Goal: Task Accomplishment & Management: Use online tool/utility

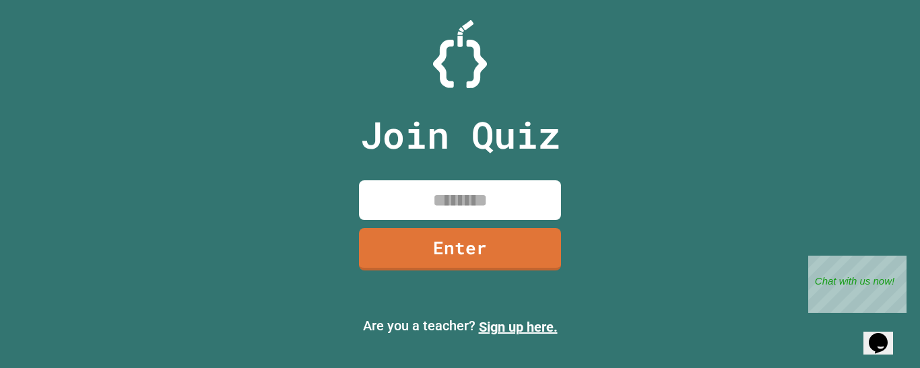
click at [487, 209] on input at bounding box center [460, 200] width 202 height 40
type input "********"
click at [899, 261] on div "Close" at bounding box center [896, 264] width 17 height 17
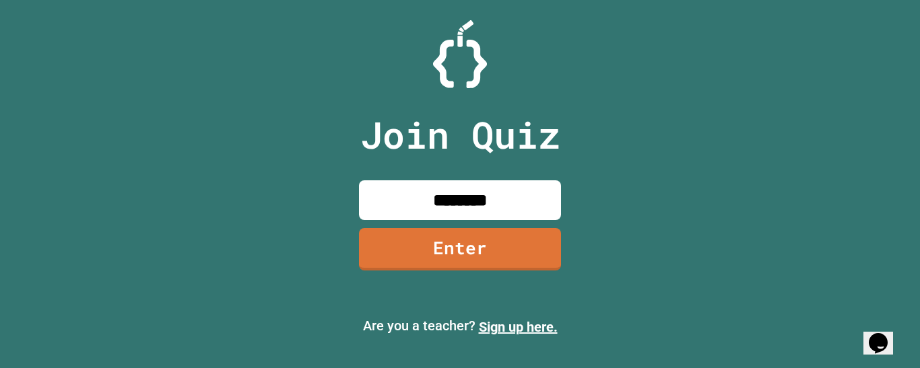
click at [867, 337] on div "Opens Chat This icon Opens the chat window." at bounding box center [878, 344] width 22 height 22
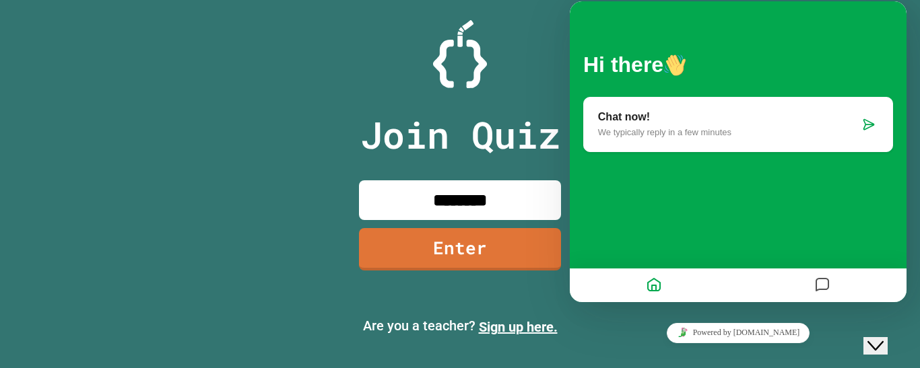
click at [883, 339] on icon "Close Chat This icon closes the chat window." at bounding box center [875, 346] width 16 height 16
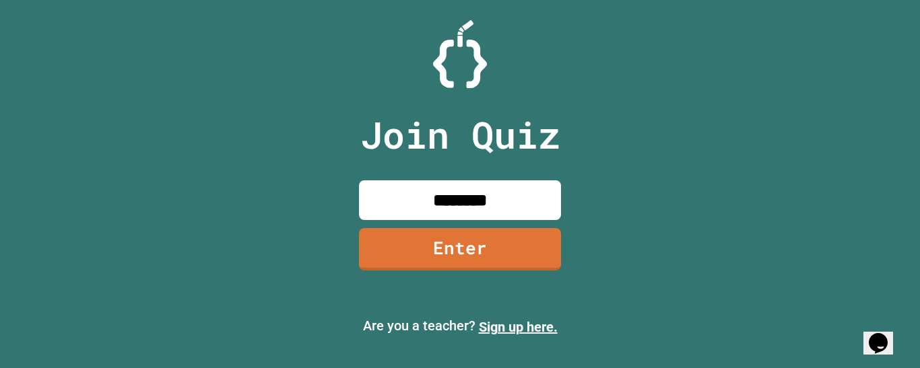
click at [411, 267] on link "Enter" at bounding box center [460, 249] width 202 height 42
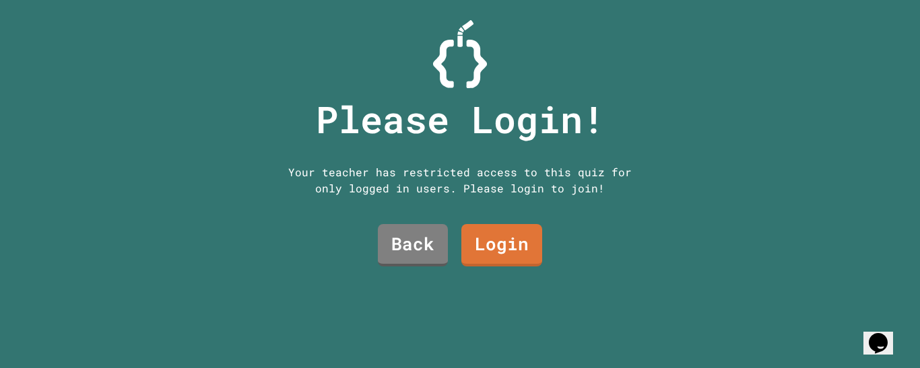
click at [392, 242] on link "Back" at bounding box center [413, 245] width 70 height 42
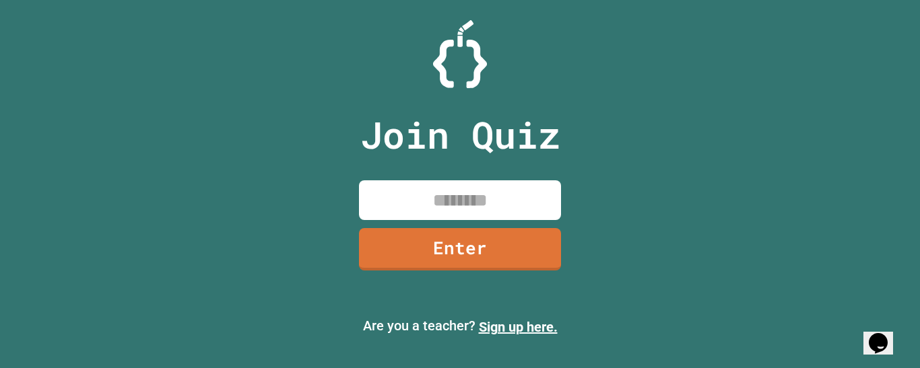
click at [388, 207] on input at bounding box center [460, 200] width 202 height 40
type input "********"
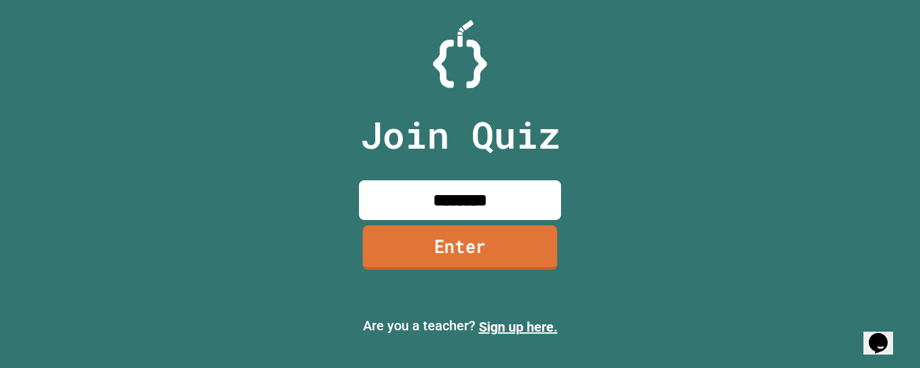
click at [452, 252] on link "Enter" at bounding box center [459, 248] width 195 height 44
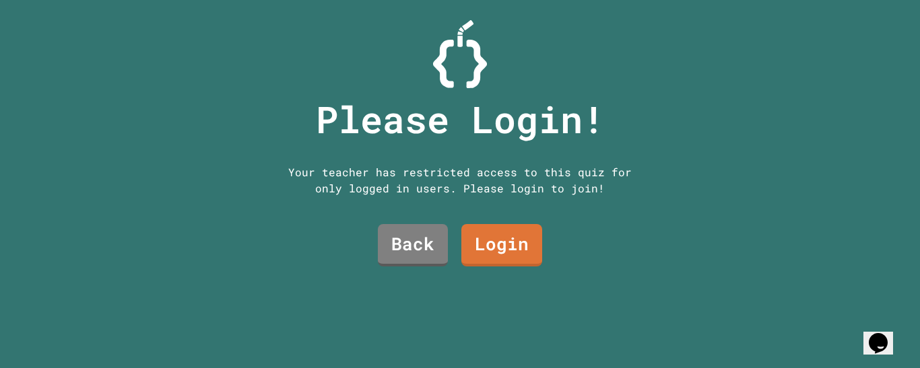
click at [543, 225] on div "Please Login! Your teacher has restricted access to this quiz for only logged i…" at bounding box center [460, 184] width 412 height 368
click at [506, 238] on link "Login" at bounding box center [502, 244] width 80 height 44
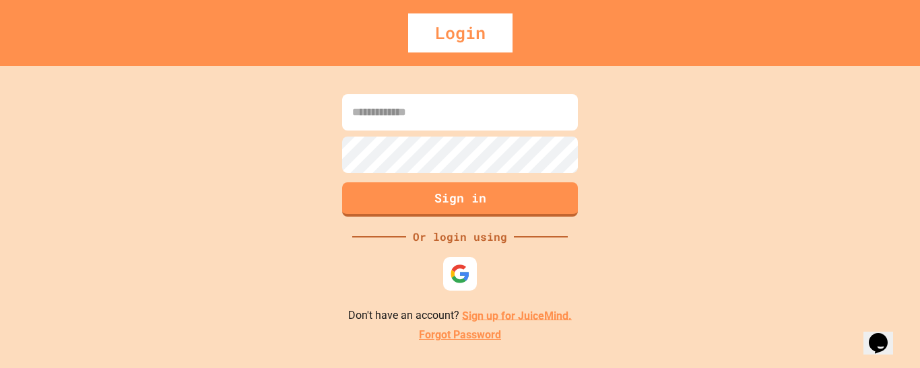
click at [366, 112] on input at bounding box center [460, 112] width 236 height 36
type input "**********"
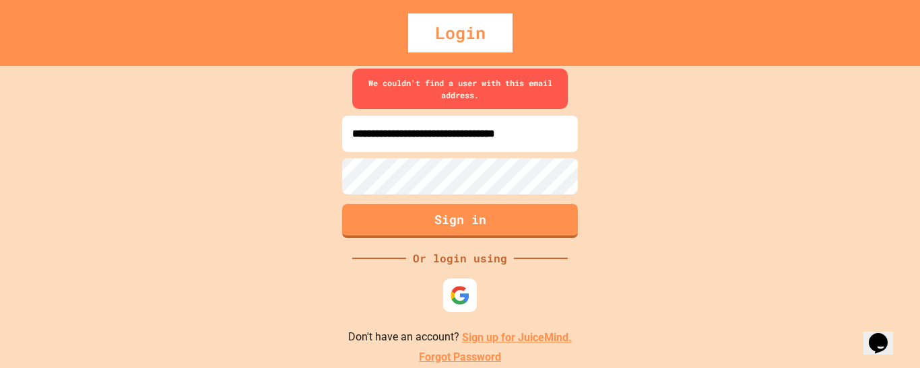
click at [504, 341] on link "Sign up for JuiceMind." at bounding box center [517, 337] width 110 height 13
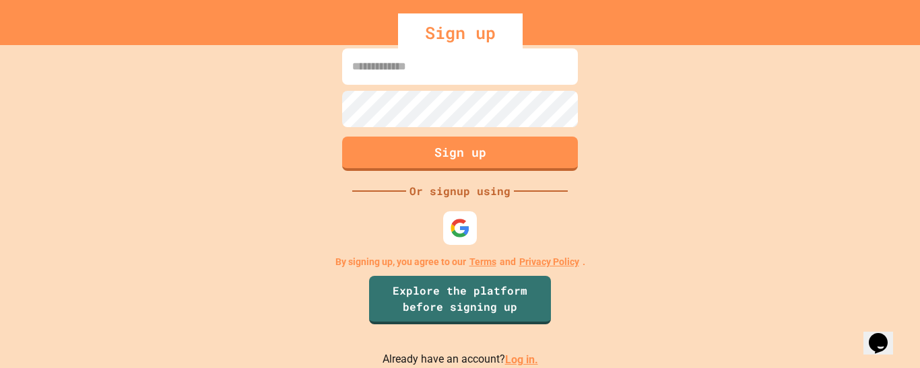
click at [590, 290] on div "Sign up Or signup using By signing up, you agree to our Terms and Privacy Polic…" at bounding box center [460, 206] width 920 height 323
click at [460, 63] on input at bounding box center [460, 66] width 236 height 36
type input "**********"
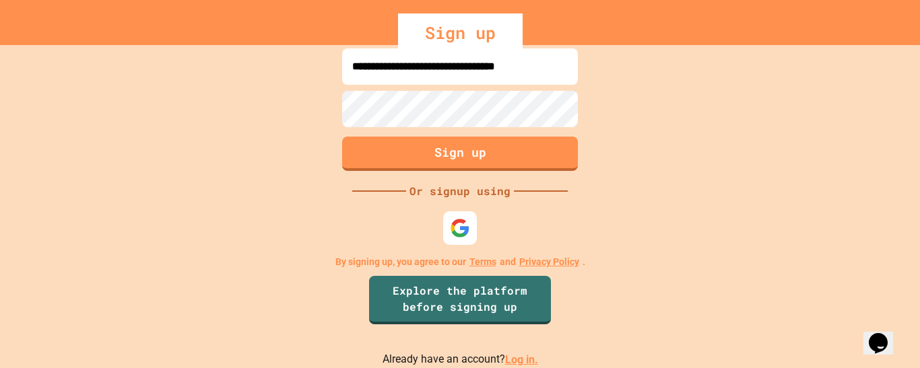
click at [628, 215] on div "**********" at bounding box center [460, 206] width 920 height 323
click at [492, 149] on button "Sign up" at bounding box center [460, 152] width 240 height 35
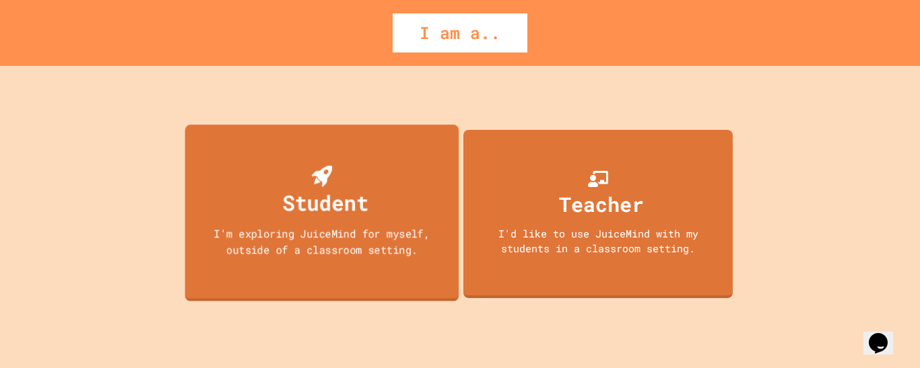
click at [386, 190] on div "Student I'm exploring JuiceMind for myself, outside of a classroom setting." at bounding box center [322, 213] width 274 height 177
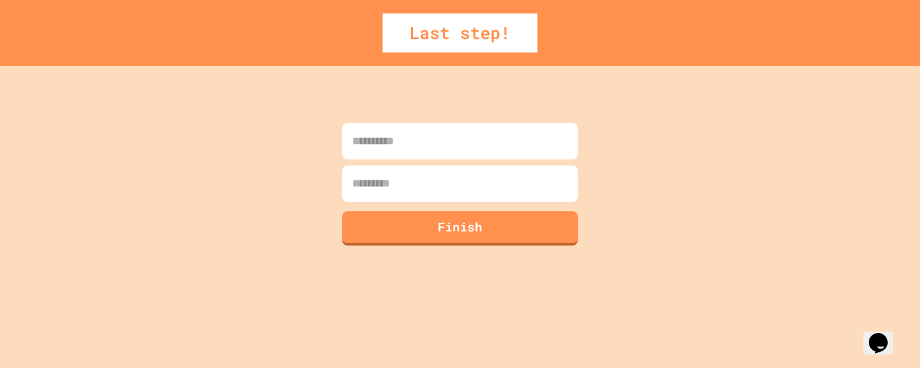
click at [384, 143] on input at bounding box center [460, 141] width 236 height 36
type input "*******"
click at [392, 195] on input at bounding box center [460, 184] width 236 height 36
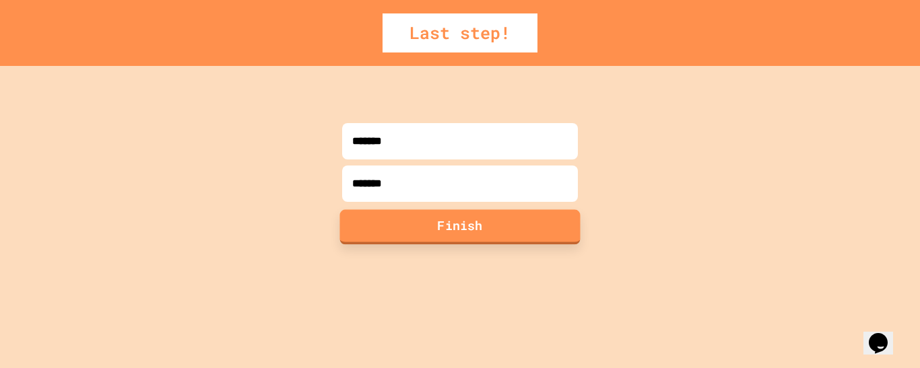
type input "*******"
click at [479, 224] on button "Finish" at bounding box center [460, 226] width 240 height 35
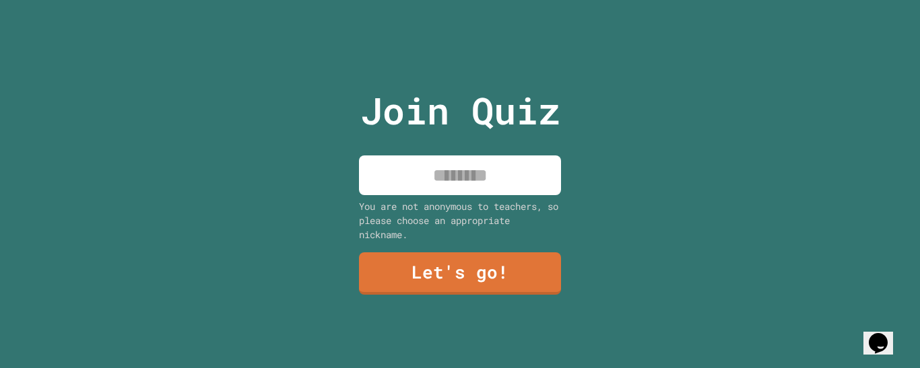
click at [434, 155] on input at bounding box center [460, 175] width 202 height 40
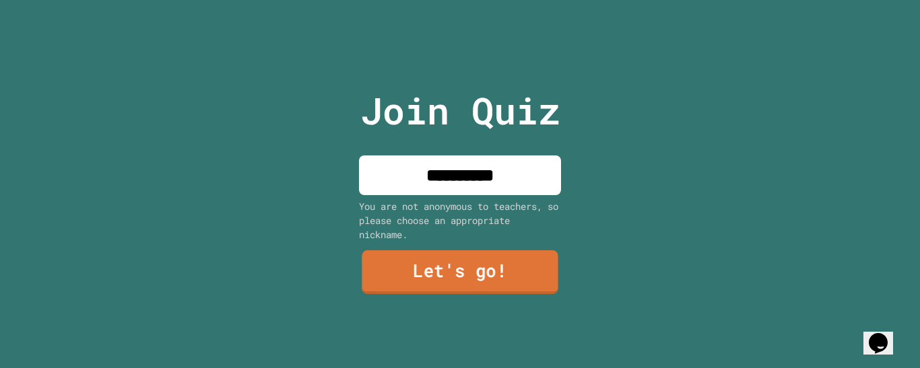
type input "**********"
click at [423, 279] on link "Let's go!" at bounding box center [460, 272] width 207 height 44
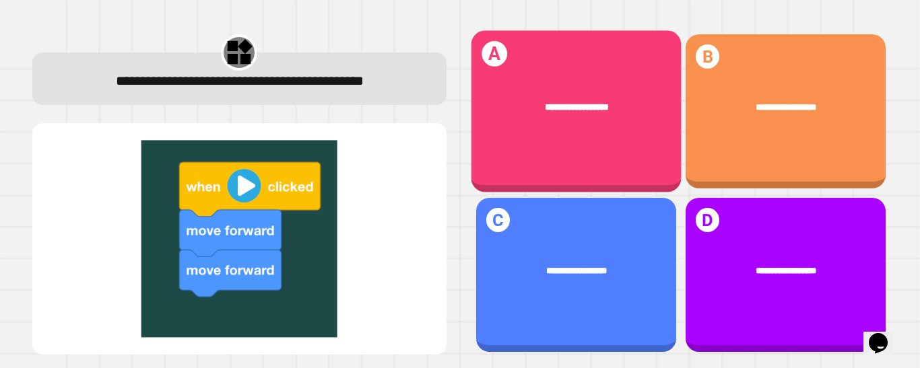
click at [565, 88] on div "**********" at bounding box center [576, 107] width 210 height 53
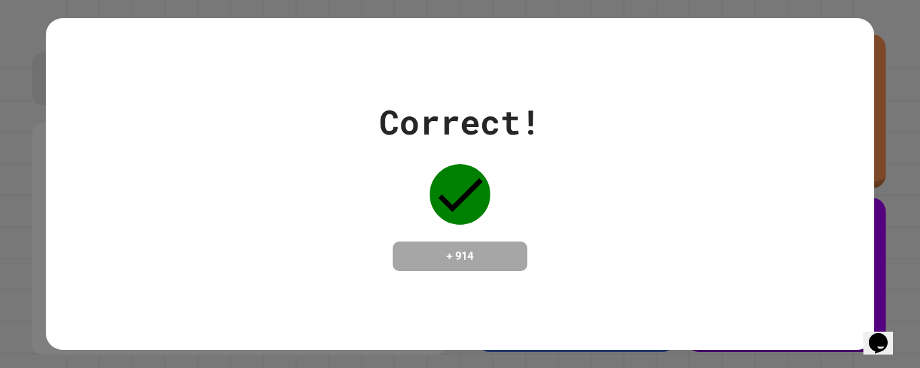
click at [707, 186] on div "Correct! + 914" at bounding box center [459, 184] width 827 height 174
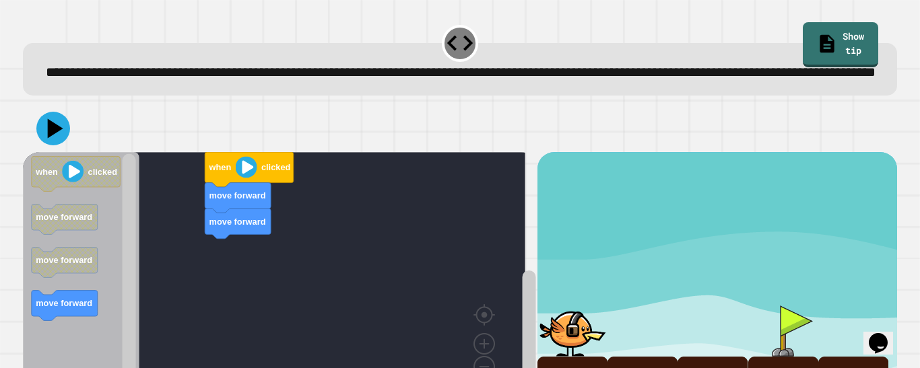
click at [318, 230] on div "move forward move forward when clicked when clicked move forward move forward m…" at bounding box center [280, 282] width 514 height 261
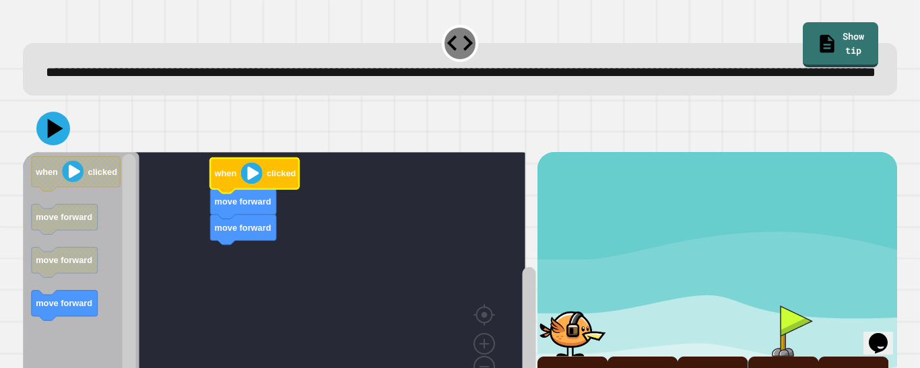
scroll to position [87, 0]
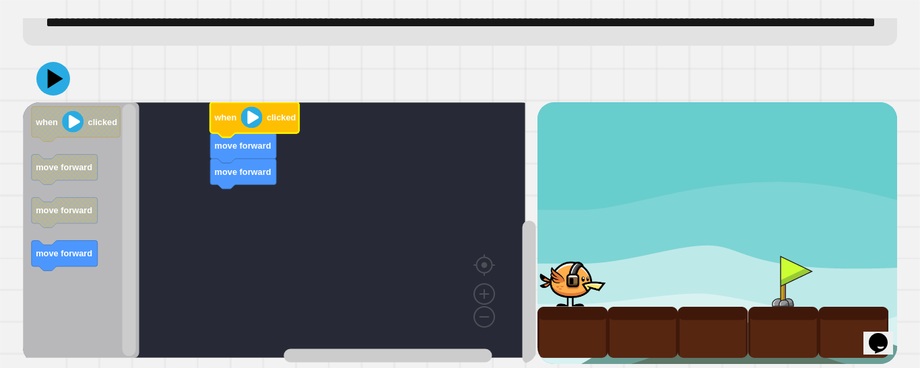
click at [252, 108] on image "Blockly Workspace" at bounding box center [252, 117] width 22 height 22
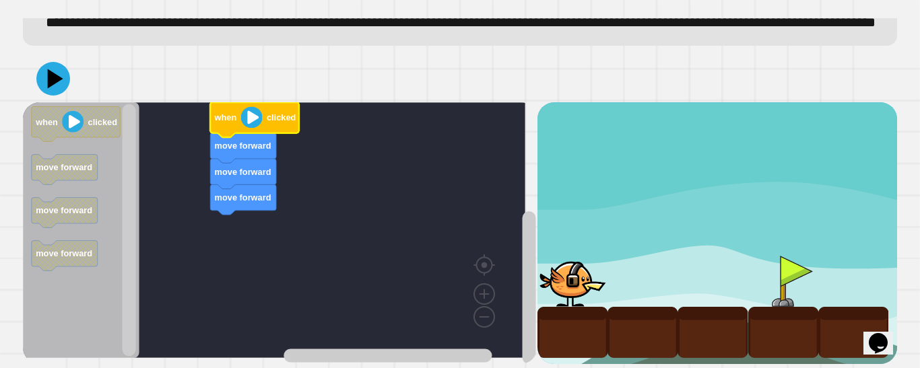
click at [246, 112] on image "Blockly Workspace" at bounding box center [252, 117] width 22 height 22
click at [254, 110] on image "Blockly Workspace" at bounding box center [252, 117] width 22 height 22
click at [42, 63] on icon at bounding box center [53, 79] width 40 height 40
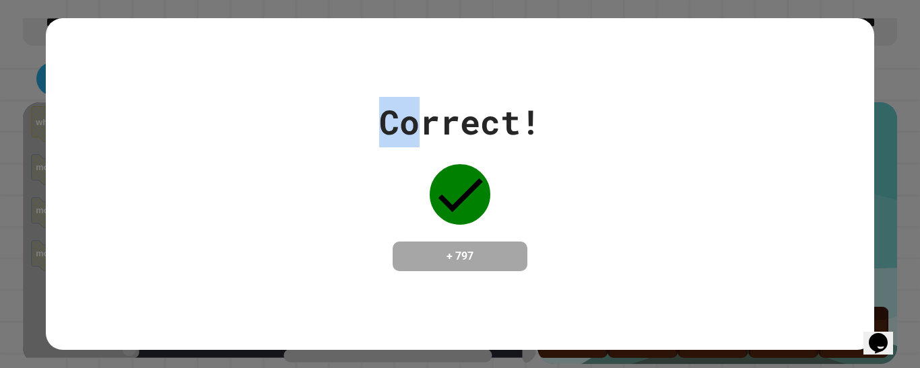
drag, startPoint x: 530, startPoint y: 112, endPoint x: 396, endPoint y: 124, distance: 133.8
click at [396, 124] on div "Correct!" at bounding box center [460, 122] width 162 height 50
click at [310, 184] on div "Correct! + 797" at bounding box center [459, 184] width 827 height 174
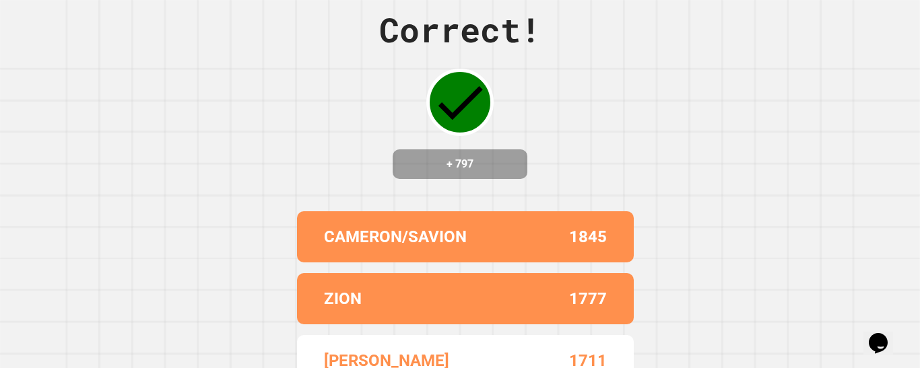
scroll to position [0, 0]
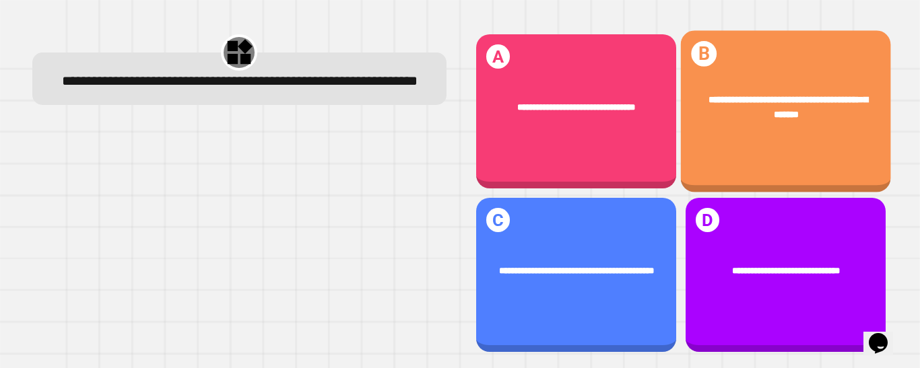
click at [763, 143] on div "**********" at bounding box center [785, 111] width 210 height 162
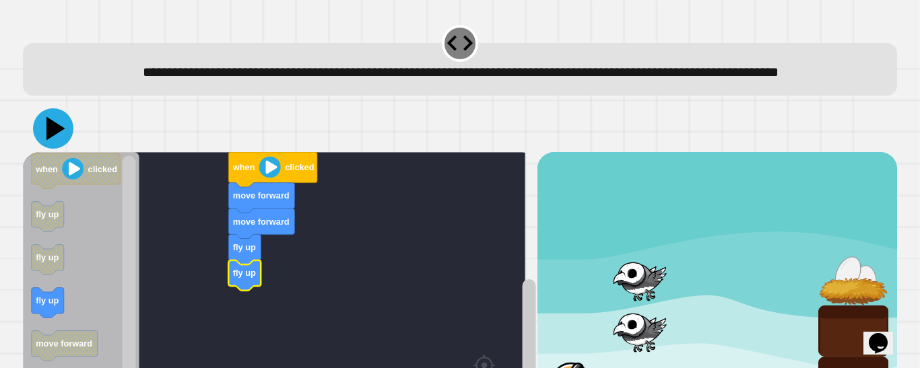
click at [59, 149] on icon at bounding box center [53, 128] width 40 height 40
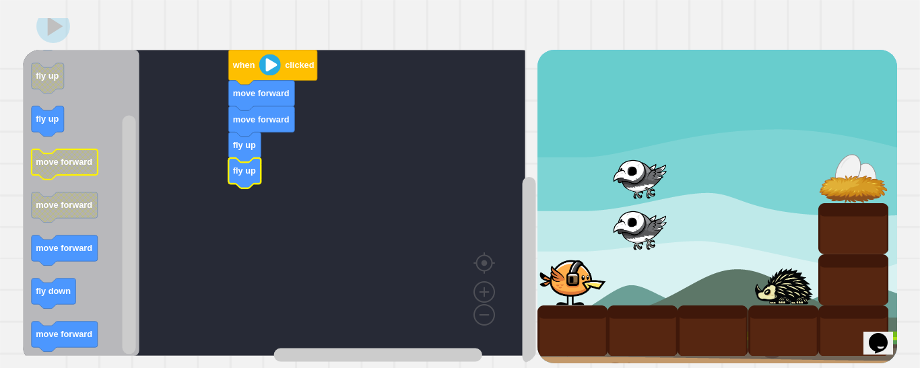
scroll to position [138, 0]
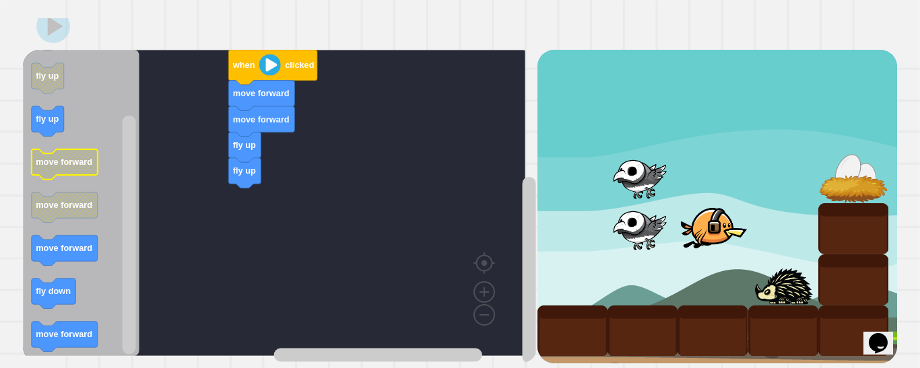
click at [59, 157] on icon "Blockly Workspace" at bounding box center [65, 164] width 66 height 30
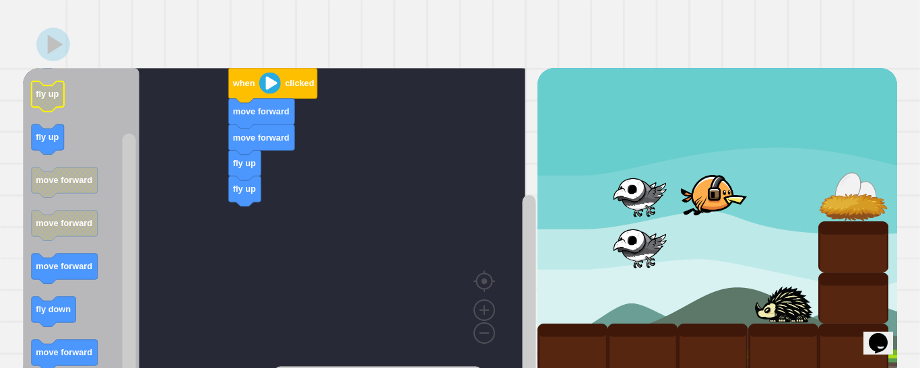
scroll to position [57, 0]
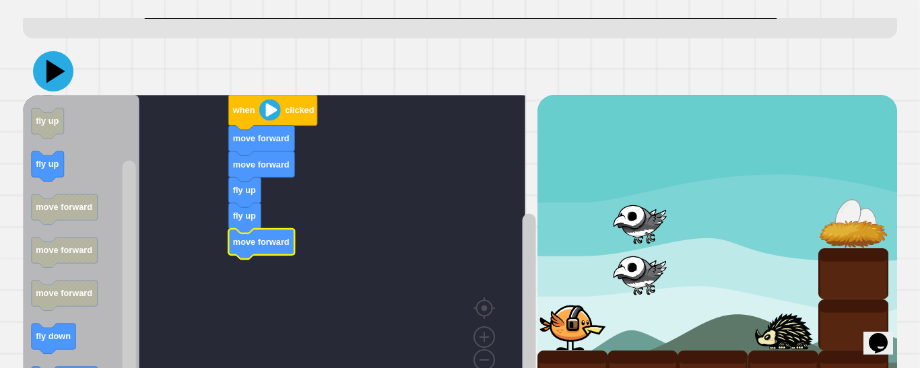
click at [45, 91] on icon at bounding box center [53, 71] width 40 height 40
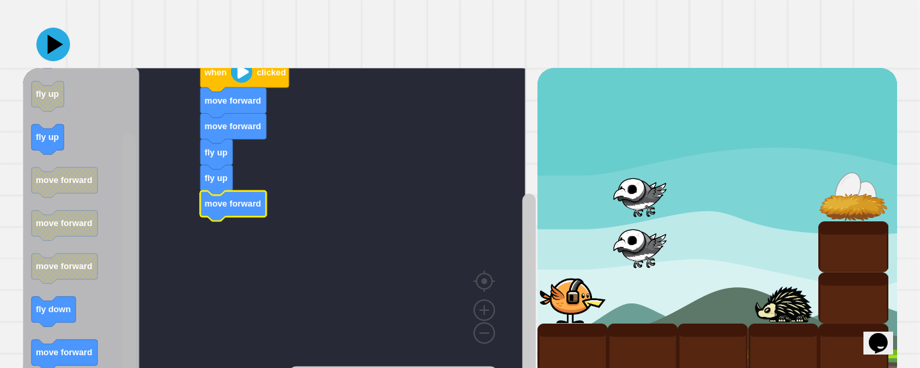
scroll to position [138, 0]
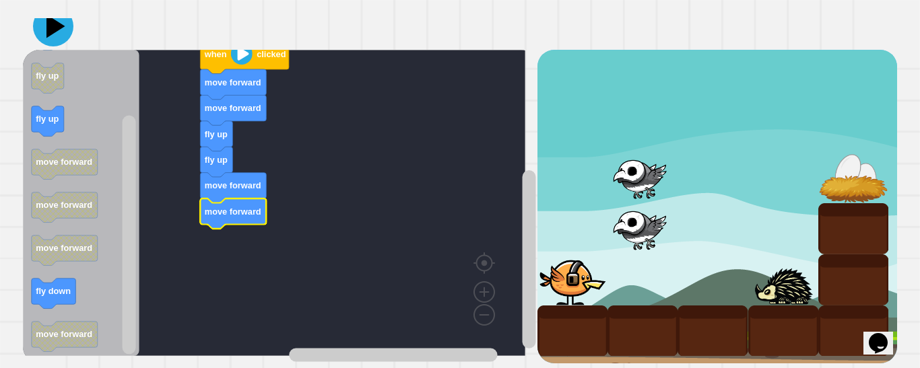
click at [49, 22] on icon at bounding box center [55, 27] width 19 height 24
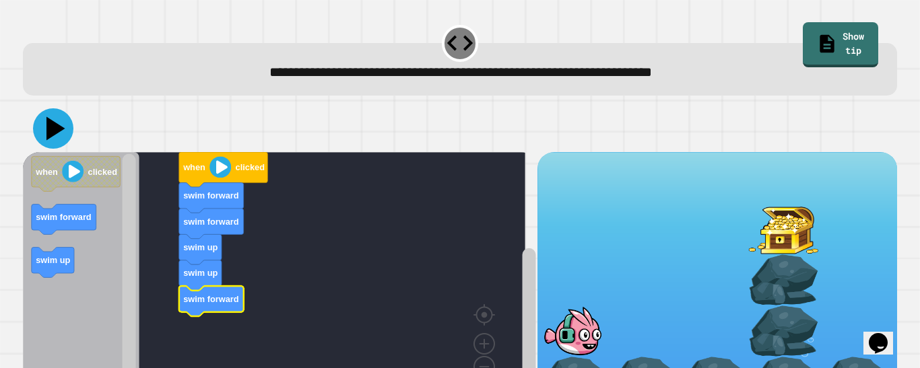
click at [48, 118] on icon at bounding box center [53, 128] width 40 height 40
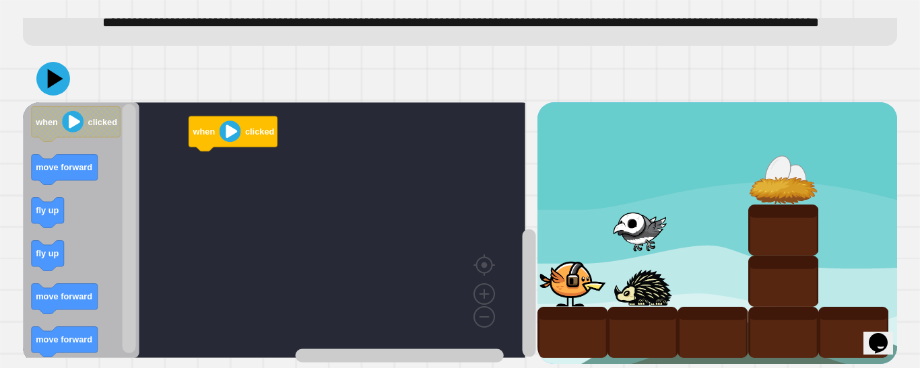
scroll to position [87, 0]
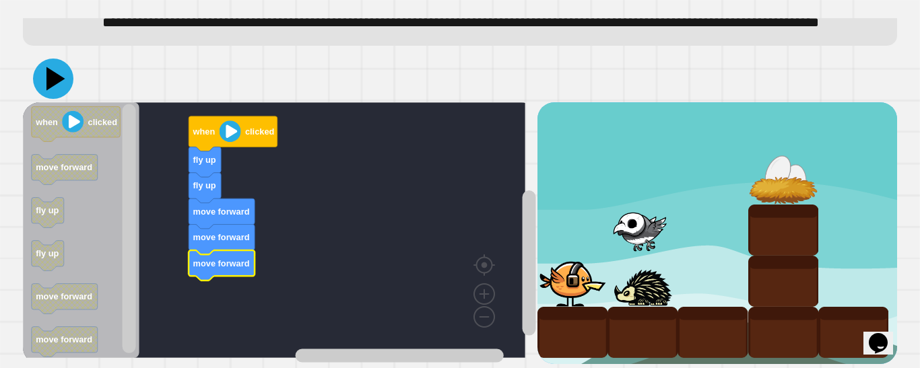
click at [46, 59] on icon at bounding box center [53, 79] width 40 height 40
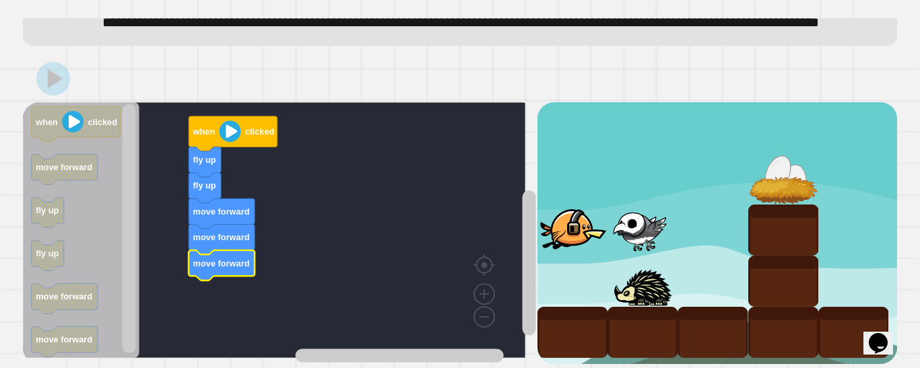
scroll to position [33, 0]
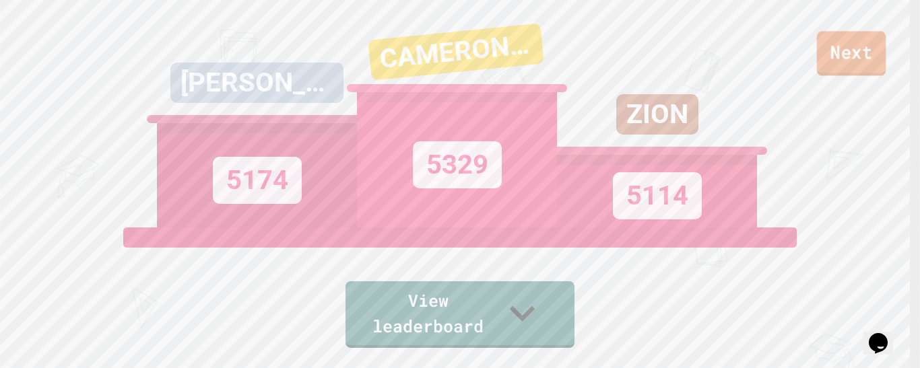
click at [850, 59] on link "Next" at bounding box center [851, 53] width 69 height 44
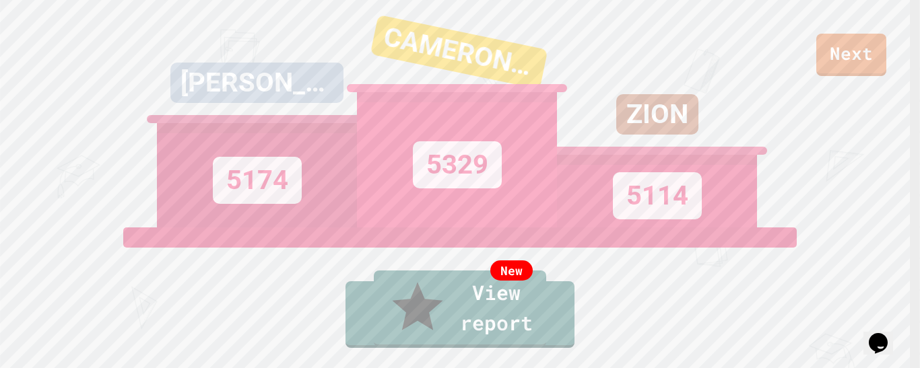
scroll to position [28, 0]
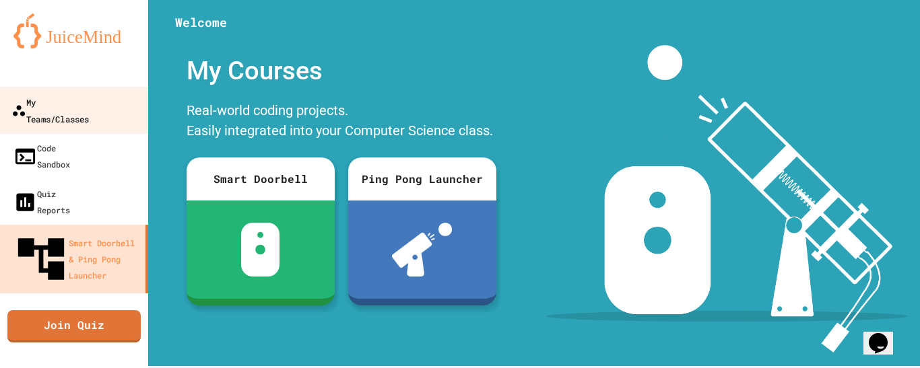
click at [89, 106] on div "My Teams/Classes" at bounding box center [49, 110] width 77 height 33
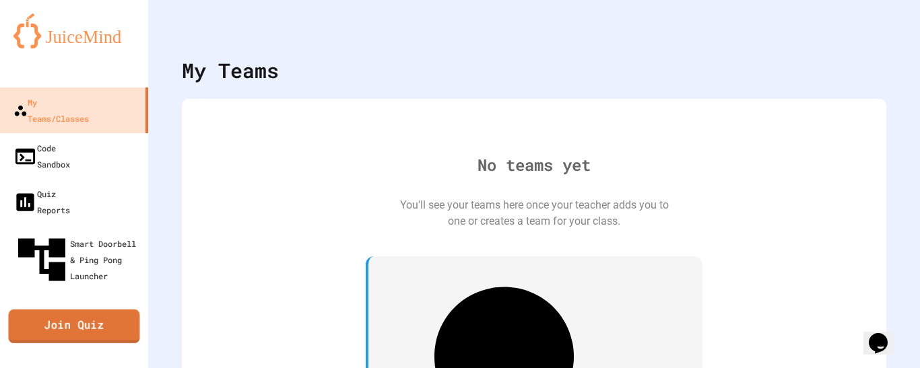
click at [112, 310] on link "Join Quiz" at bounding box center [73, 327] width 131 height 34
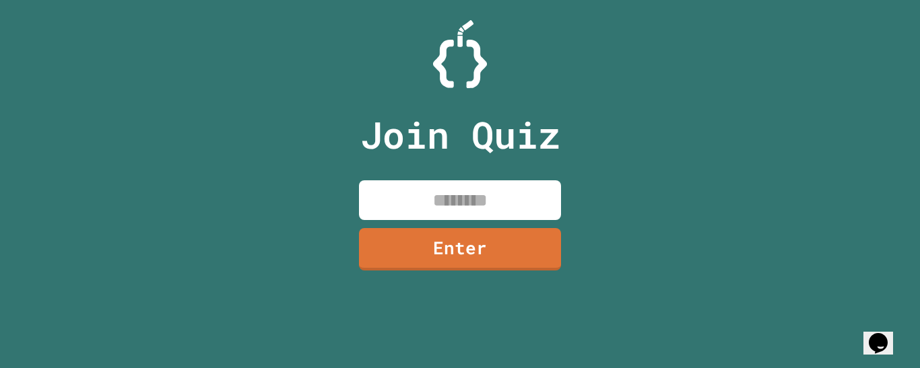
click at [417, 215] on input at bounding box center [460, 200] width 202 height 40
type input "********"
click at [467, 249] on link "Enter" at bounding box center [460, 248] width 196 height 44
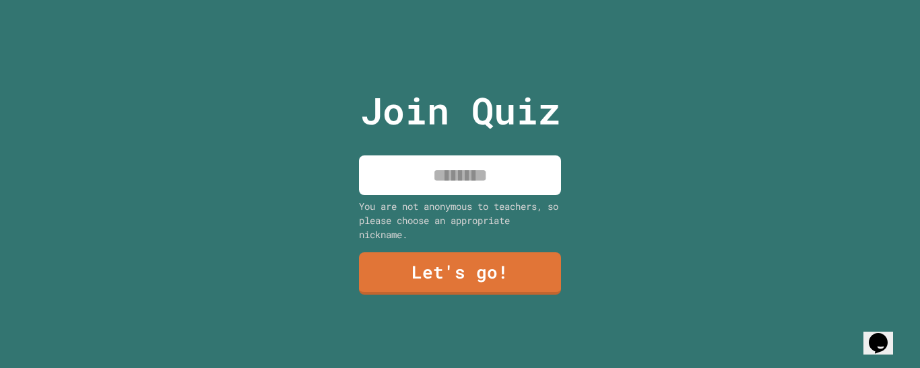
click at [431, 174] on input at bounding box center [460, 175] width 202 height 40
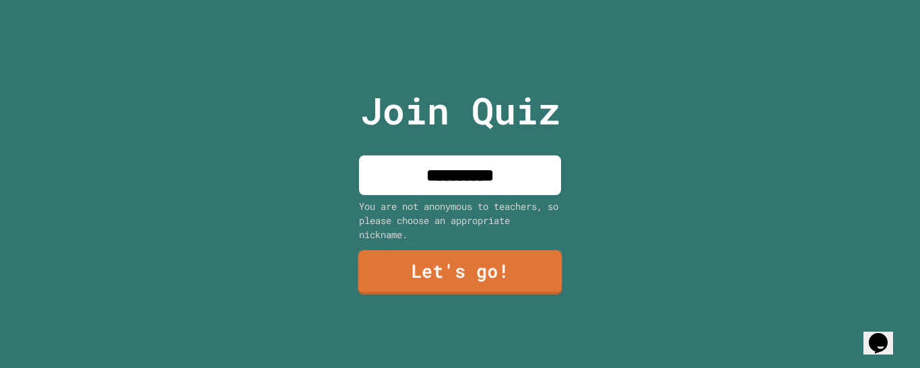
type input "**********"
click at [393, 269] on link "Let's go!" at bounding box center [459, 272] width 197 height 44
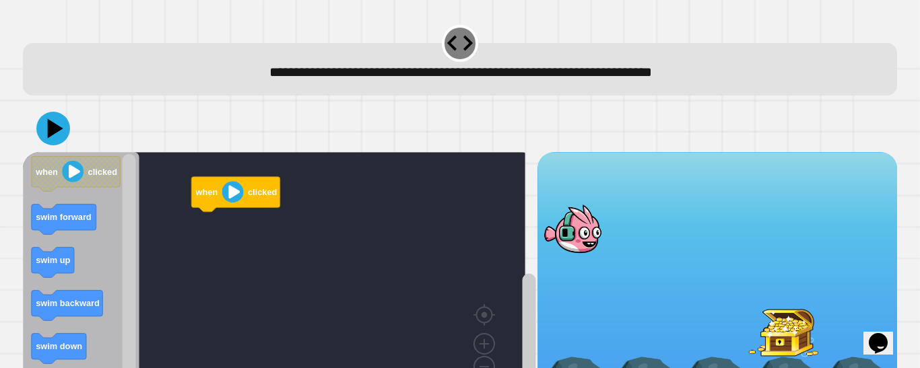
scroll to position [65, 0]
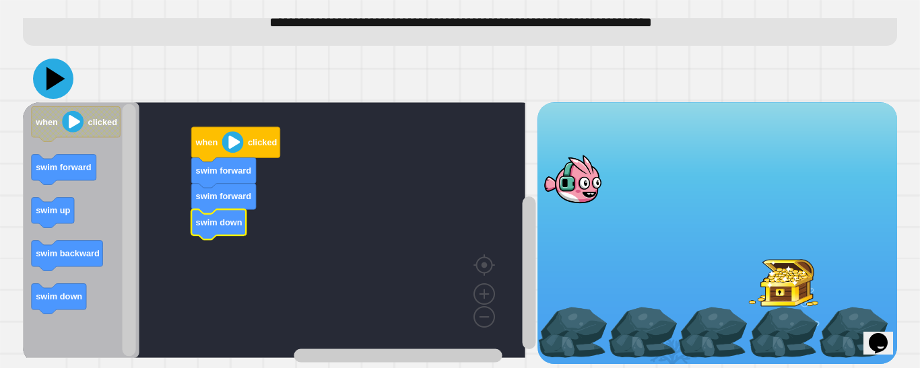
click at [48, 59] on icon at bounding box center [53, 79] width 40 height 40
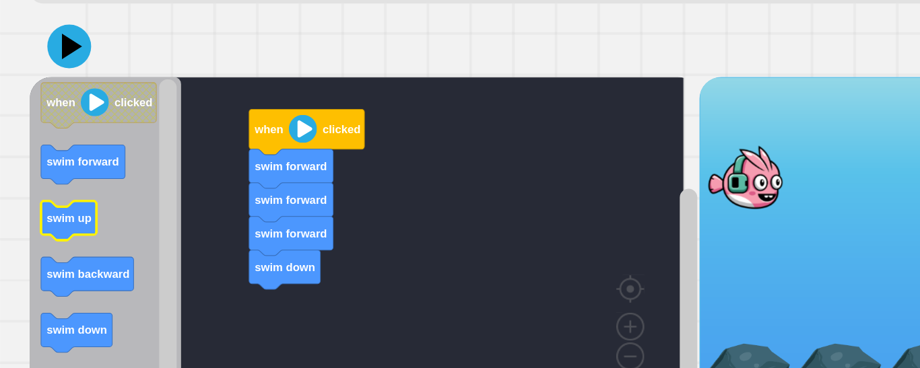
click at [64, 205] on text "swim up" at bounding box center [53, 210] width 34 height 10
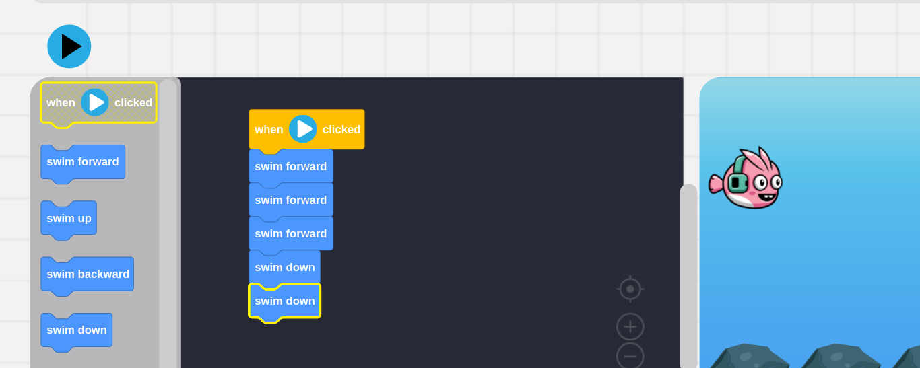
click at [78, 115] on image "Blockly Workspace" at bounding box center [73, 122] width 22 height 22
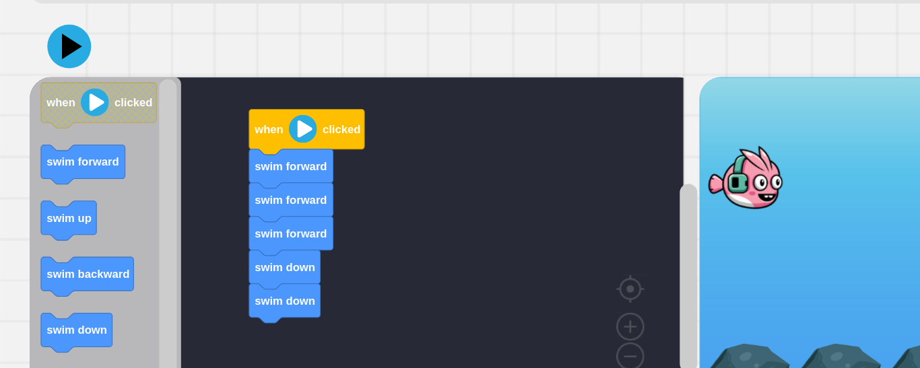
click at [66, 75] on icon at bounding box center [53, 79] width 34 height 34
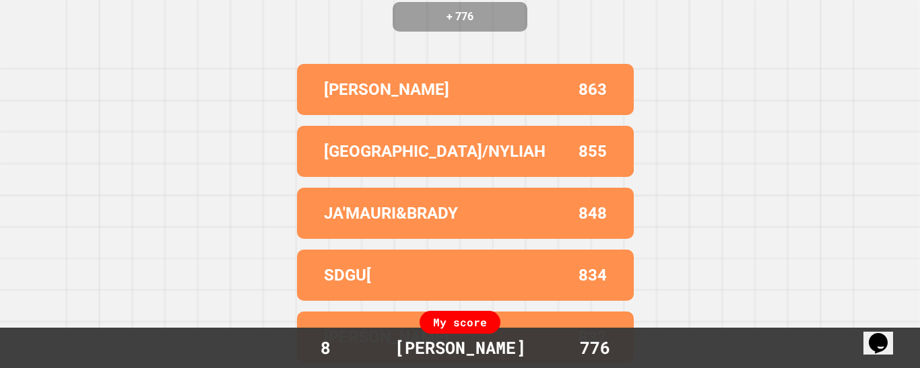
scroll to position [0, 0]
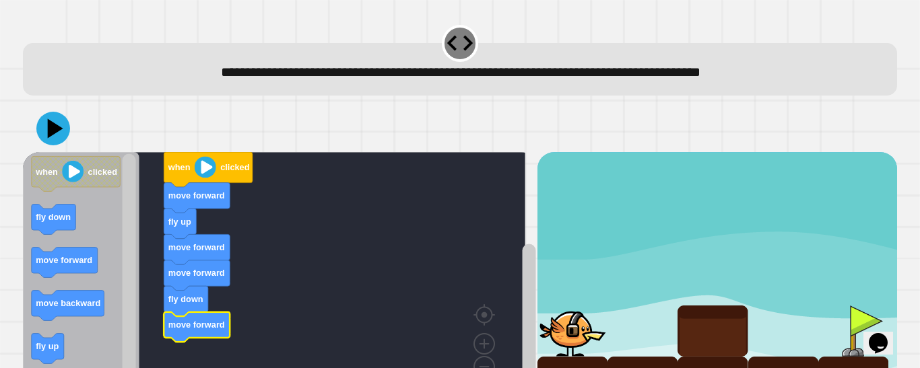
click at [44, 133] on icon at bounding box center [53, 129] width 34 height 34
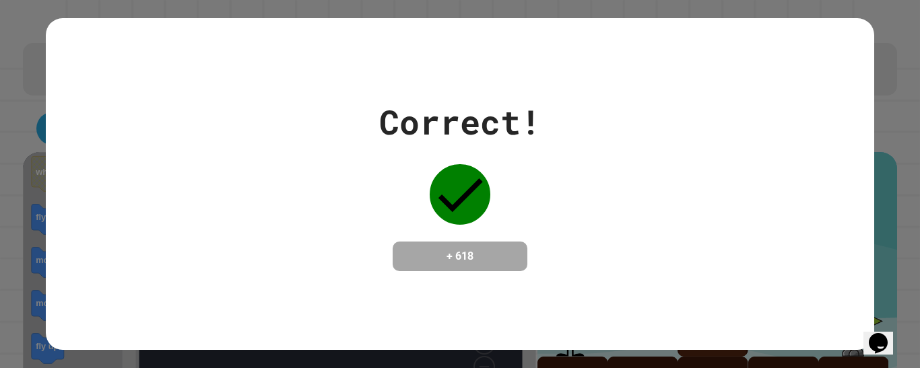
drag, startPoint x: 44, startPoint y: 133, endPoint x: 75, endPoint y: 234, distance: 105.6
drag, startPoint x: 75, startPoint y: 234, endPoint x: 359, endPoint y: 225, distance: 283.6
click at [359, 225] on div "Correct! + 618" at bounding box center [459, 184] width 827 height 174
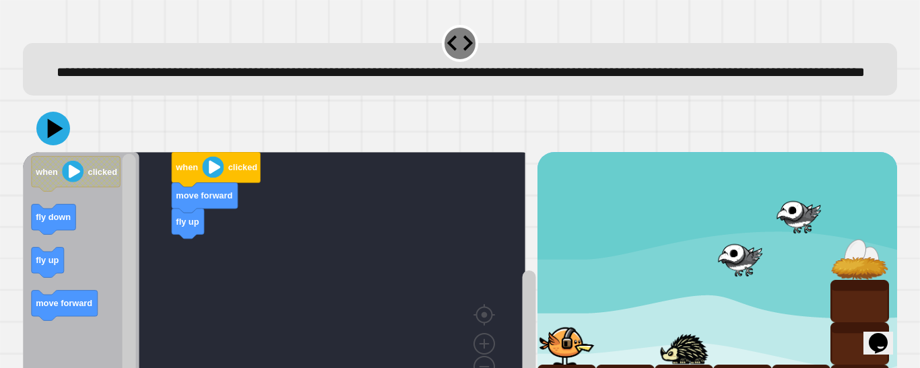
scroll to position [87, 0]
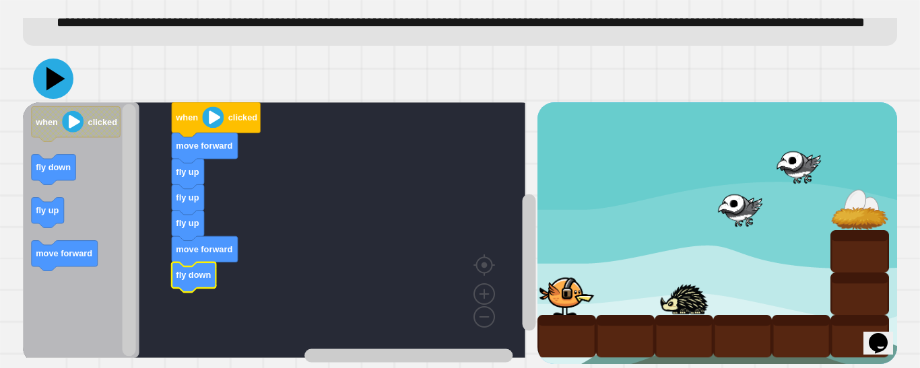
click at [50, 69] on icon at bounding box center [55, 79] width 19 height 24
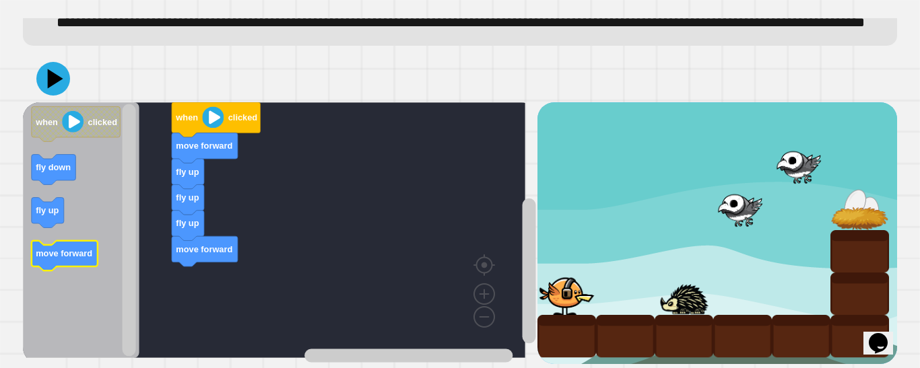
click at [81, 248] on text "move forward" at bounding box center [64, 253] width 57 height 10
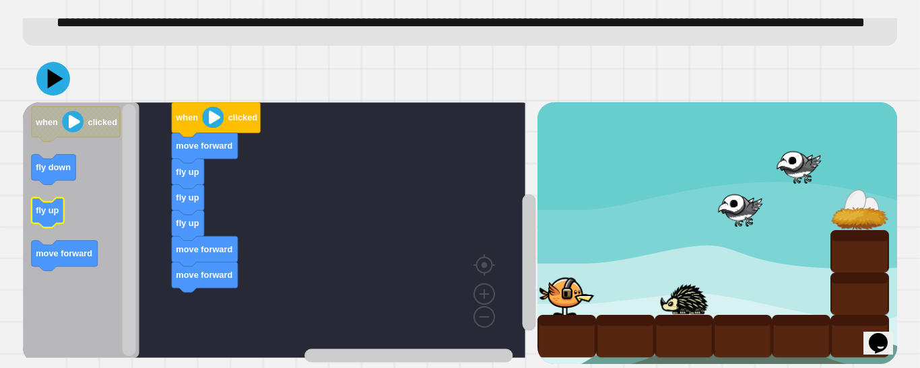
click at [38, 205] on text "fly up" at bounding box center [47, 210] width 23 height 10
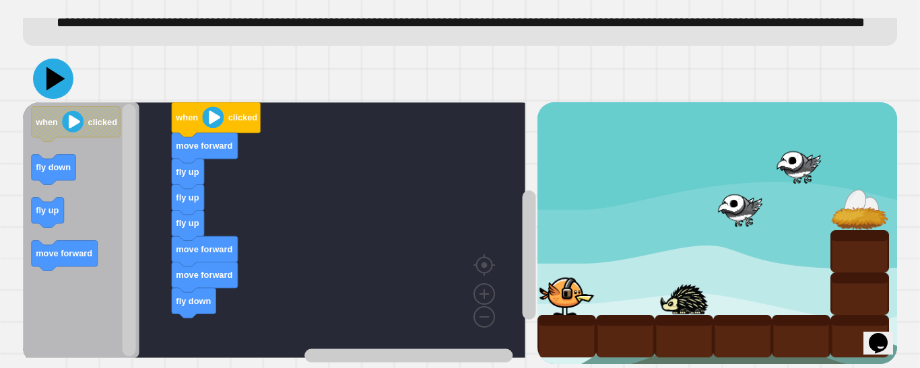
click at [53, 67] on icon at bounding box center [55, 79] width 19 height 24
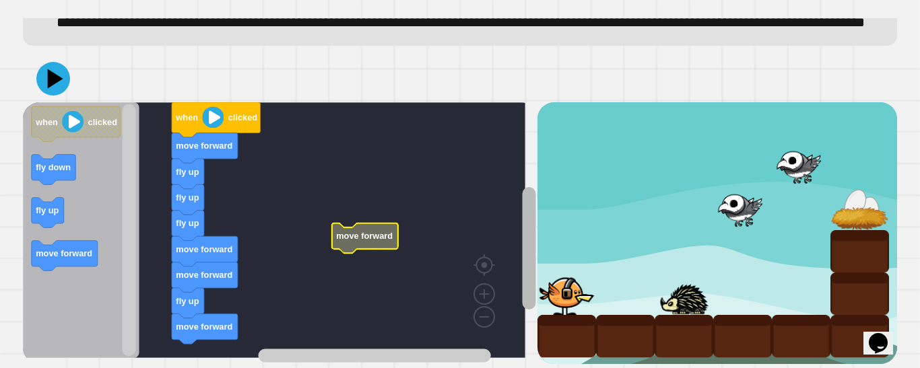
click at [520, 265] on g "Blockly Workspace" at bounding box center [528, 245] width 17 height 238
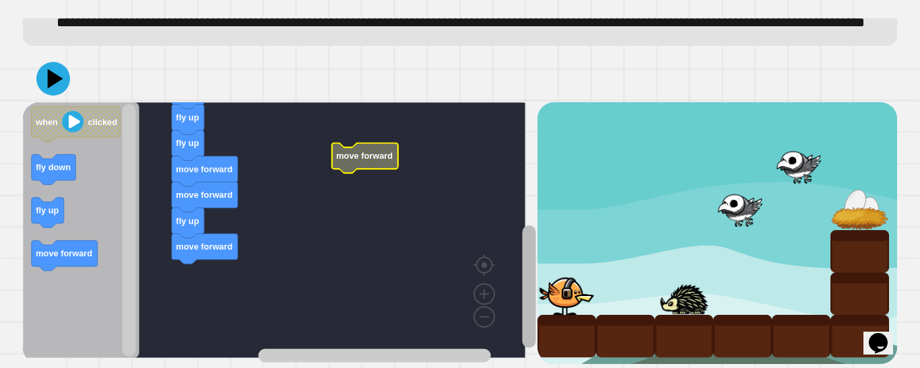
click at [522, 292] on rect "Blockly Workspace" at bounding box center [528, 286] width 13 height 123
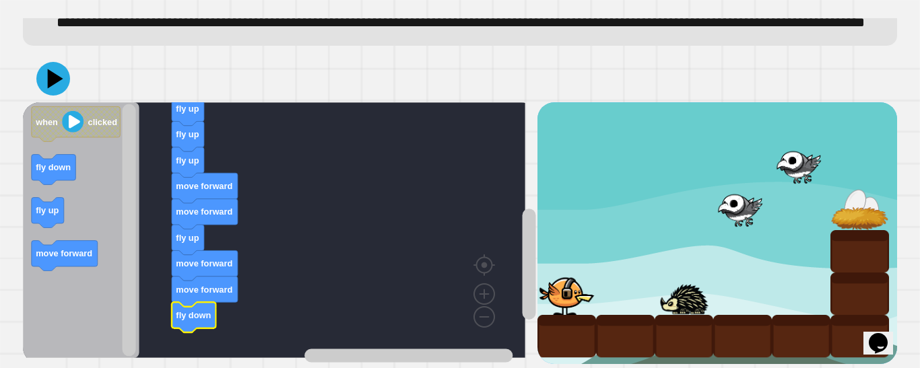
click at [70, 90] on div at bounding box center [460, 78] width 874 height 47
click at [58, 91] on icon at bounding box center [55, 79] width 19 height 24
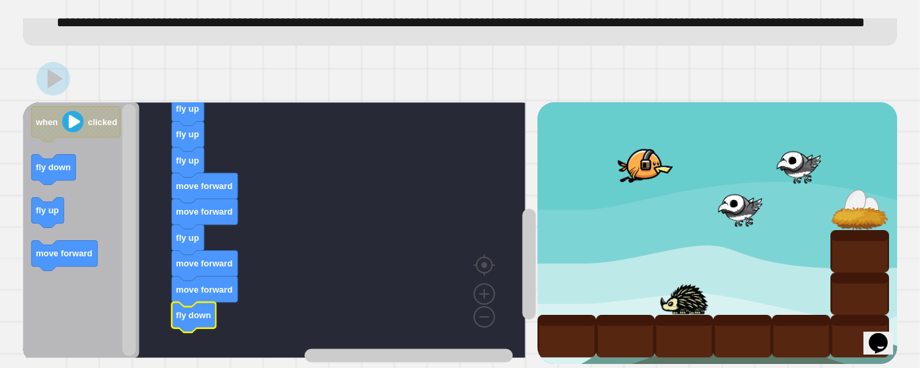
click at [607, 24] on div "**********" at bounding box center [460, 22] width 836 height 21
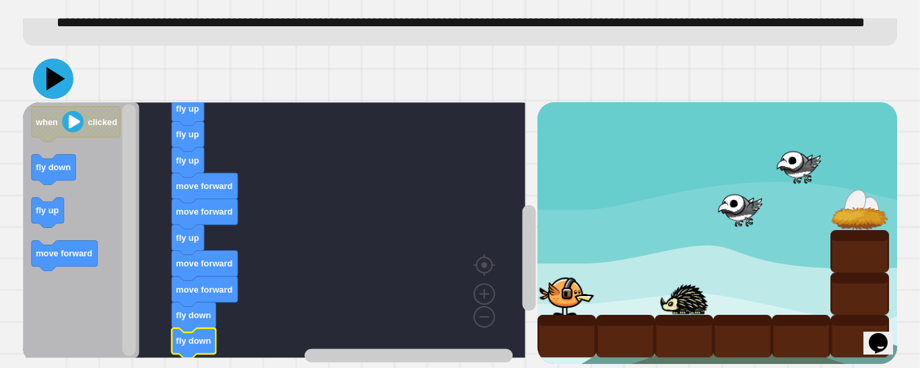
click at [54, 84] on icon at bounding box center [53, 79] width 40 height 40
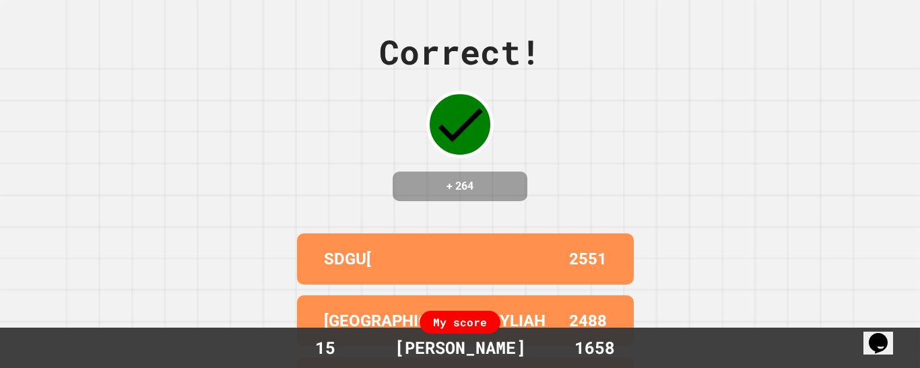
click at [406, 326] on p "[GEOGRAPHIC_DATA]/NYLIAH" at bounding box center [434, 321] width 221 height 24
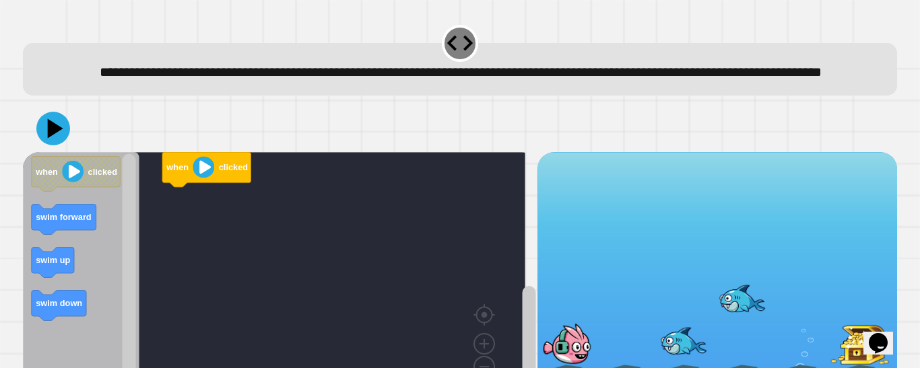
scroll to position [87, 0]
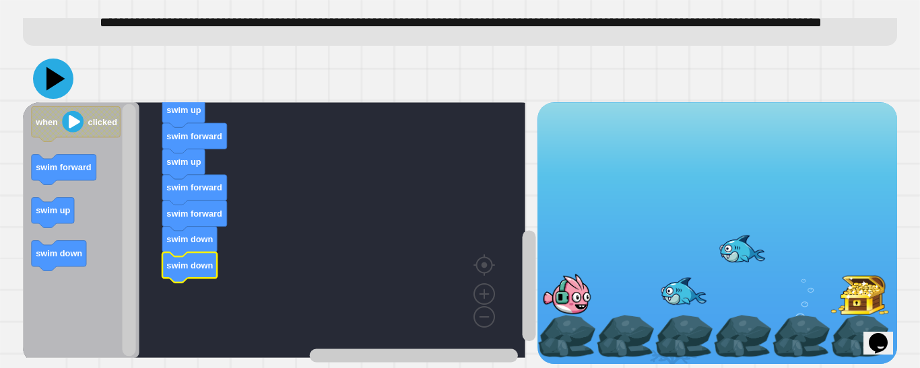
click at [53, 67] on icon at bounding box center [55, 79] width 19 height 24
click at [50, 79] on icon at bounding box center [53, 79] width 40 height 40
click at [57, 67] on icon at bounding box center [55, 79] width 19 height 24
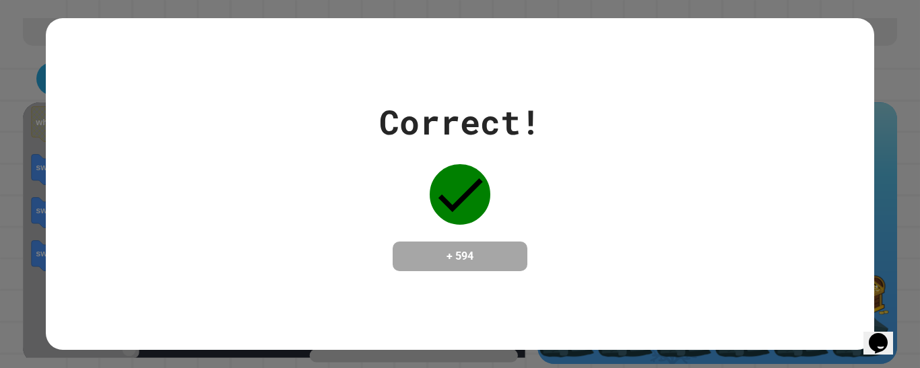
click at [386, 108] on div "Correct!" at bounding box center [460, 122] width 162 height 50
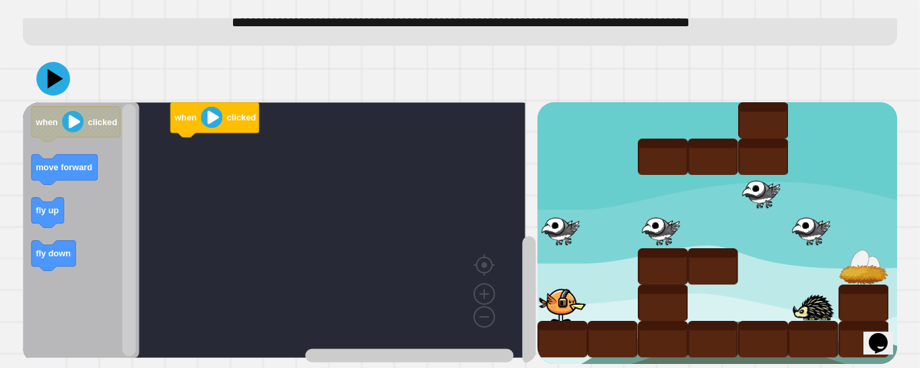
scroll to position [65, 0]
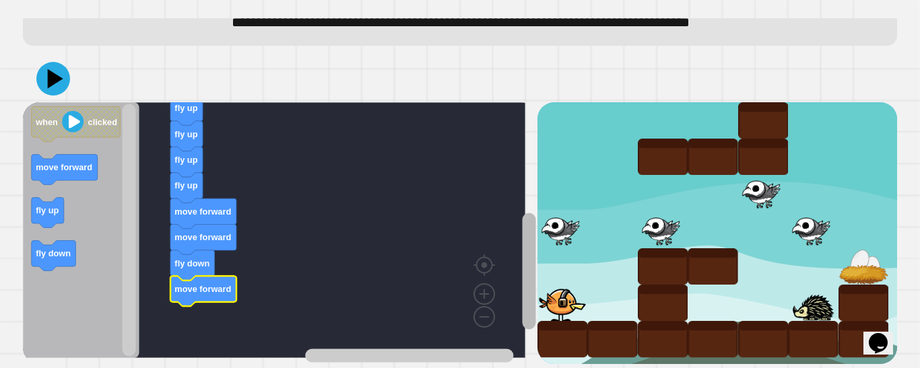
click at [530, 257] on div "when clicked move forward fly up fly up fly up fly up move forward move forward…" at bounding box center [460, 232] width 874 height 261
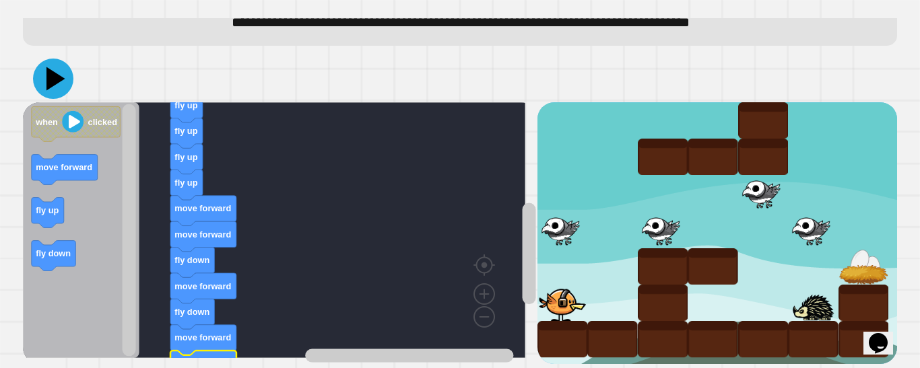
click at [50, 67] on icon at bounding box center [55, 79] width 19 height 24
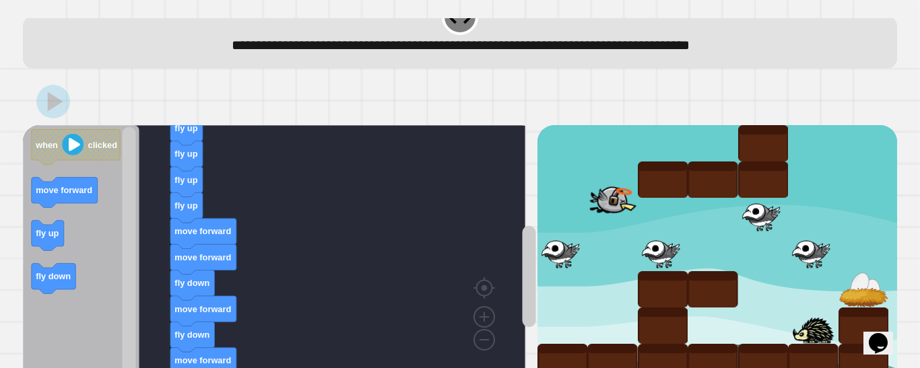
scroll to position [54, 0]
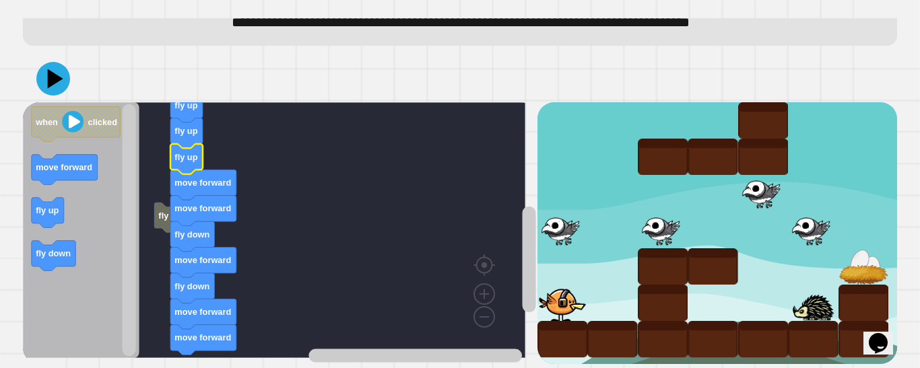
click at [63, 75] on icon at bounding box center [53, 79] width 34 height 34
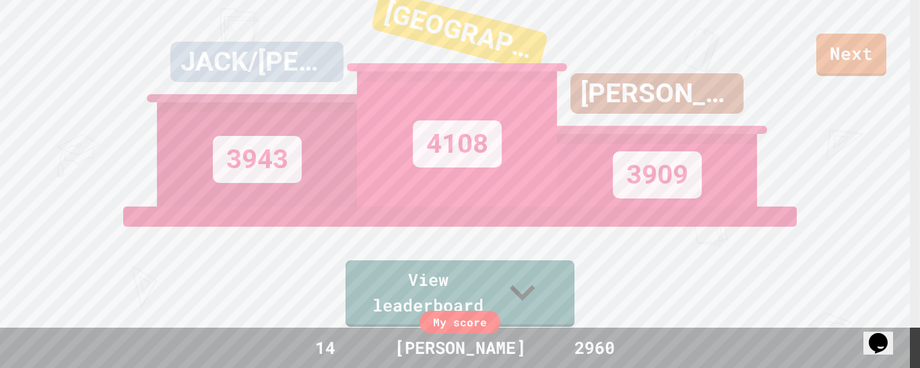
scroll to position [26, 0]
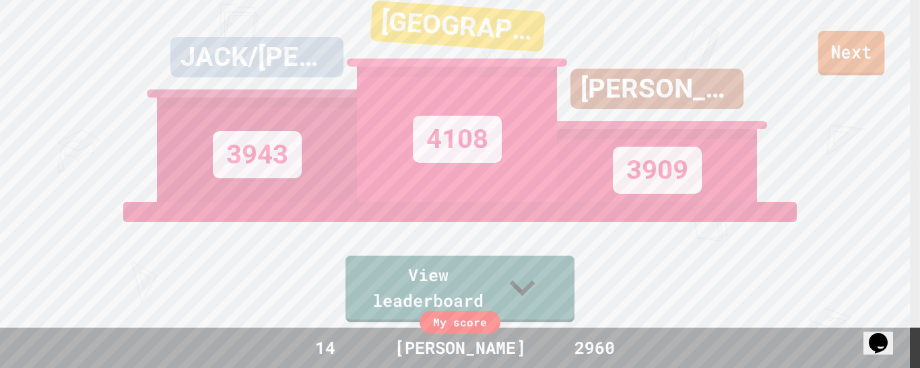
click at [848, 59] on link "Next" at bounding box center [851, 53] width 67 height 44
